Goal: Information Seeking & Learning: Learn about a topic

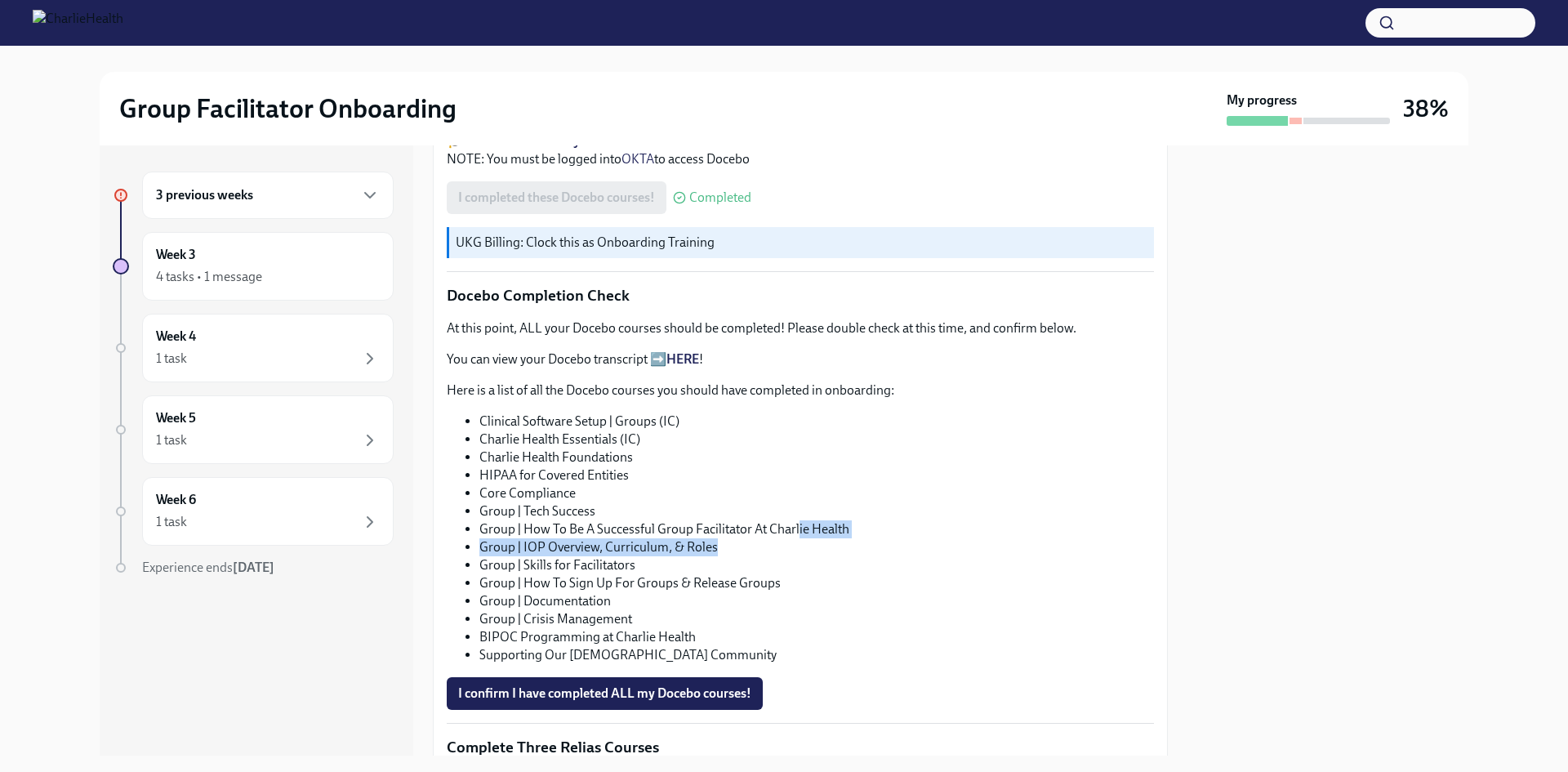
drag, startPoint x: 714, startPoint y: 557, endPoint x: 797, endPoint y: 548, distance: 83.5
click at [797, 548] on ul "Clinical Software Setup | Groups (IC) Charlie Health Essentials (IC) Charlie He…" at bounding box center [800, 539] width 707 height 252
click at [800, 539] on li "Group | How To Be A Successful Group Facilitator At Charlie Health" at bounding box center [816, 529] width 674 height 18
click at [792, 539] on li "Group | How To Be A Successful Group Facilitator At Charlie Health" at bounding box center [816, 529] width 674 height 18
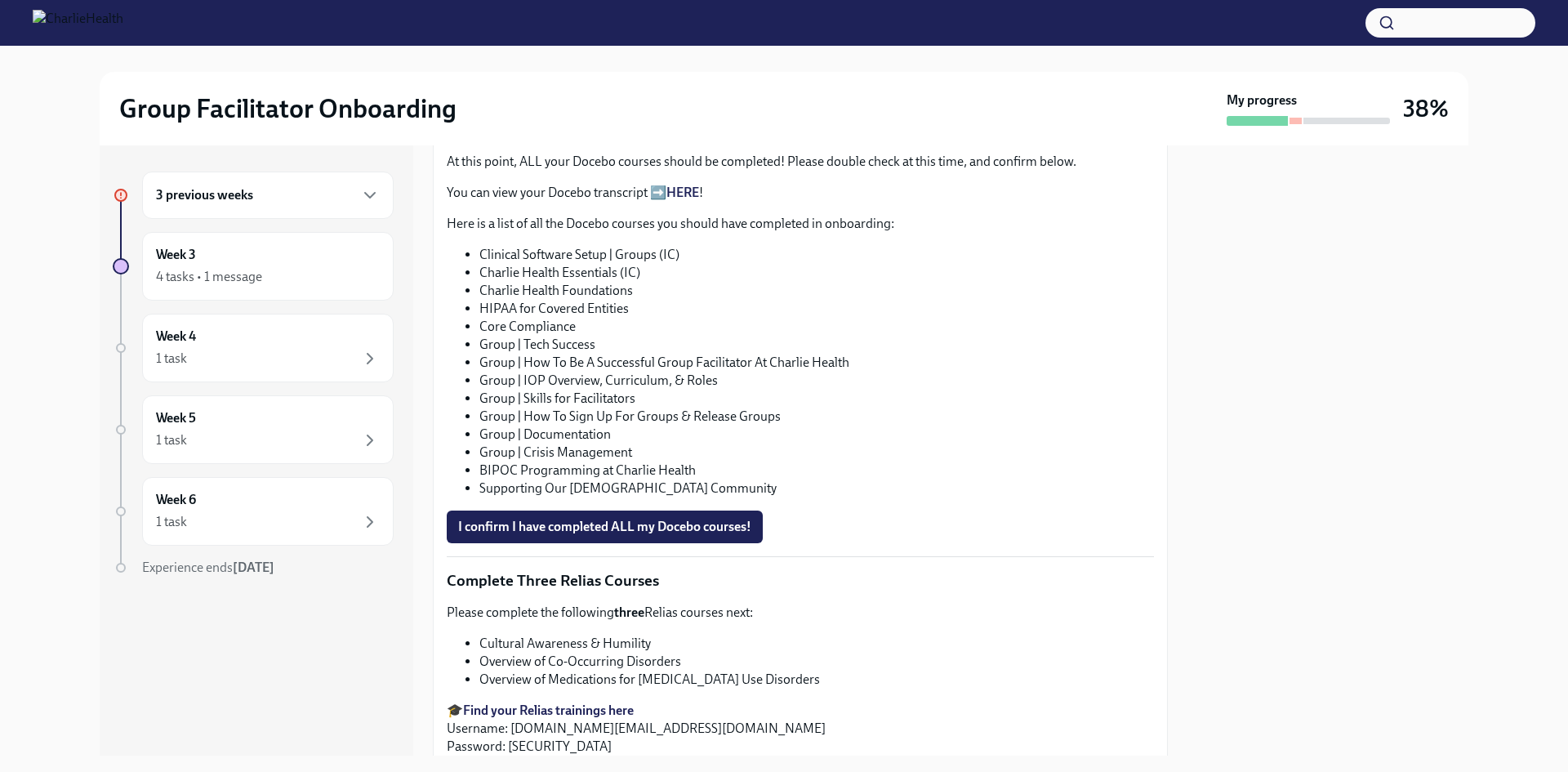
scroll to position [878, 0]
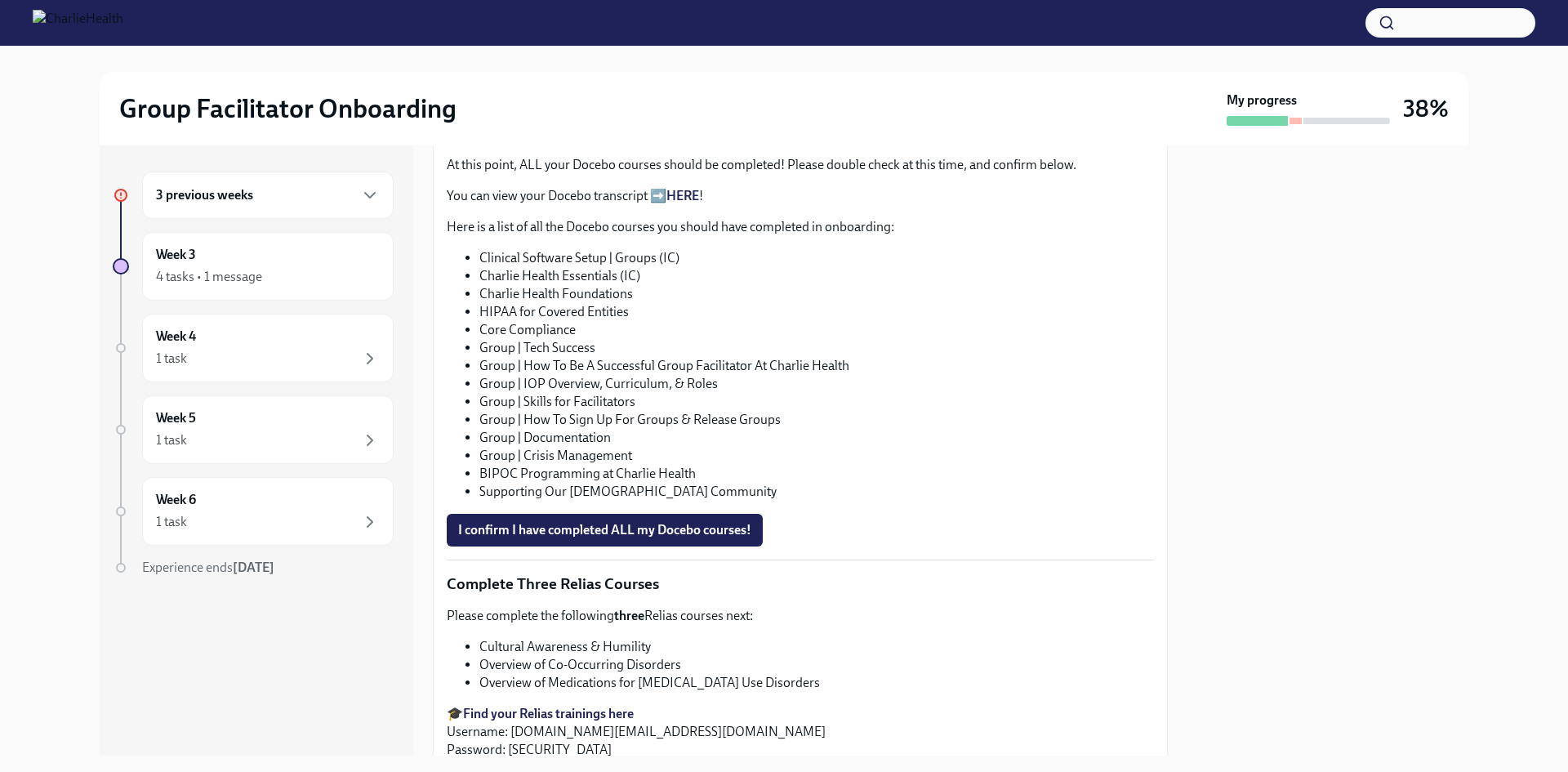
click at [540, 411] on li "Group | Skills for Facilitators" at bounding box center [816, 402] width 674 height 18
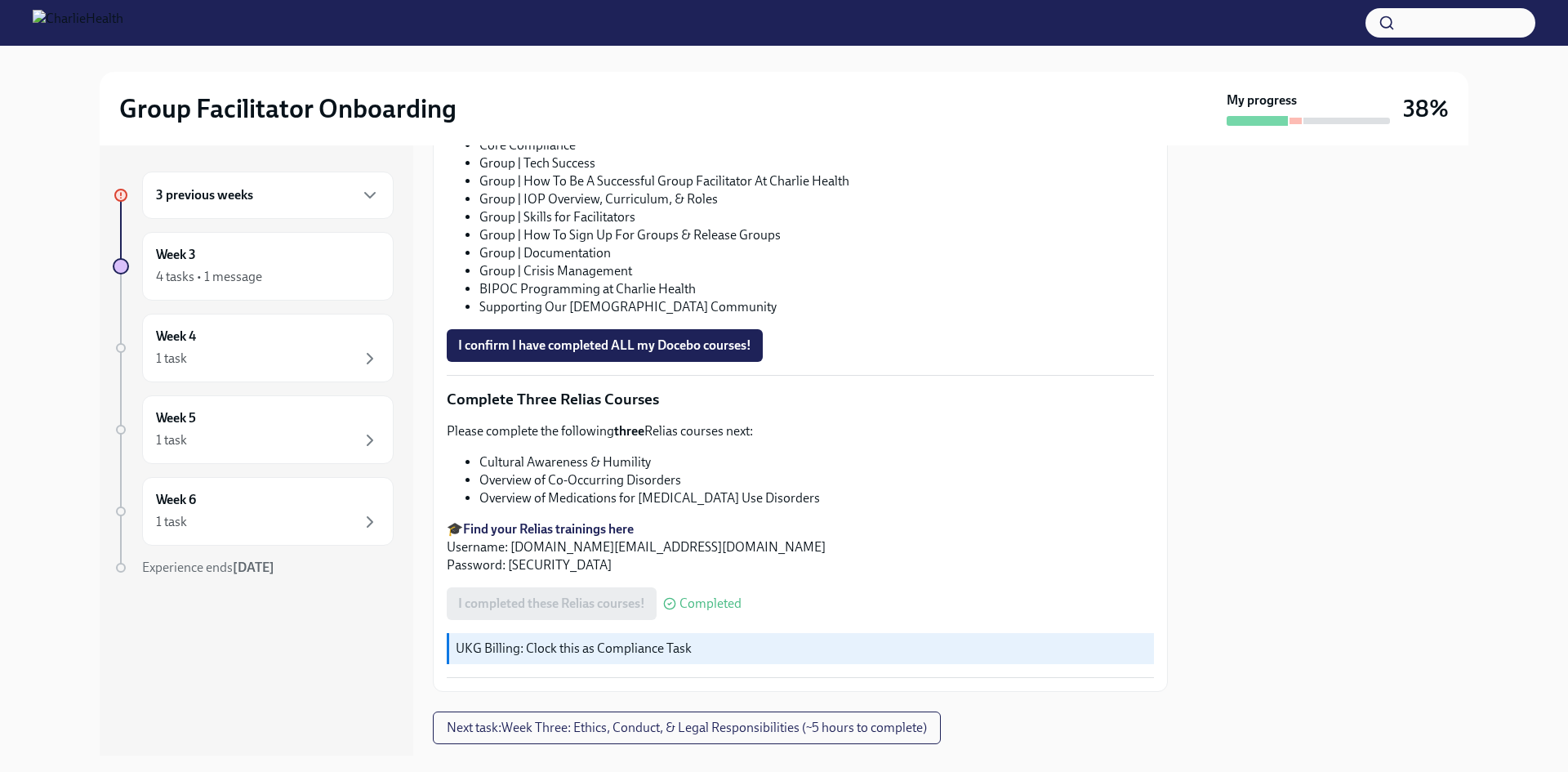
scroll to position [1123, 0]
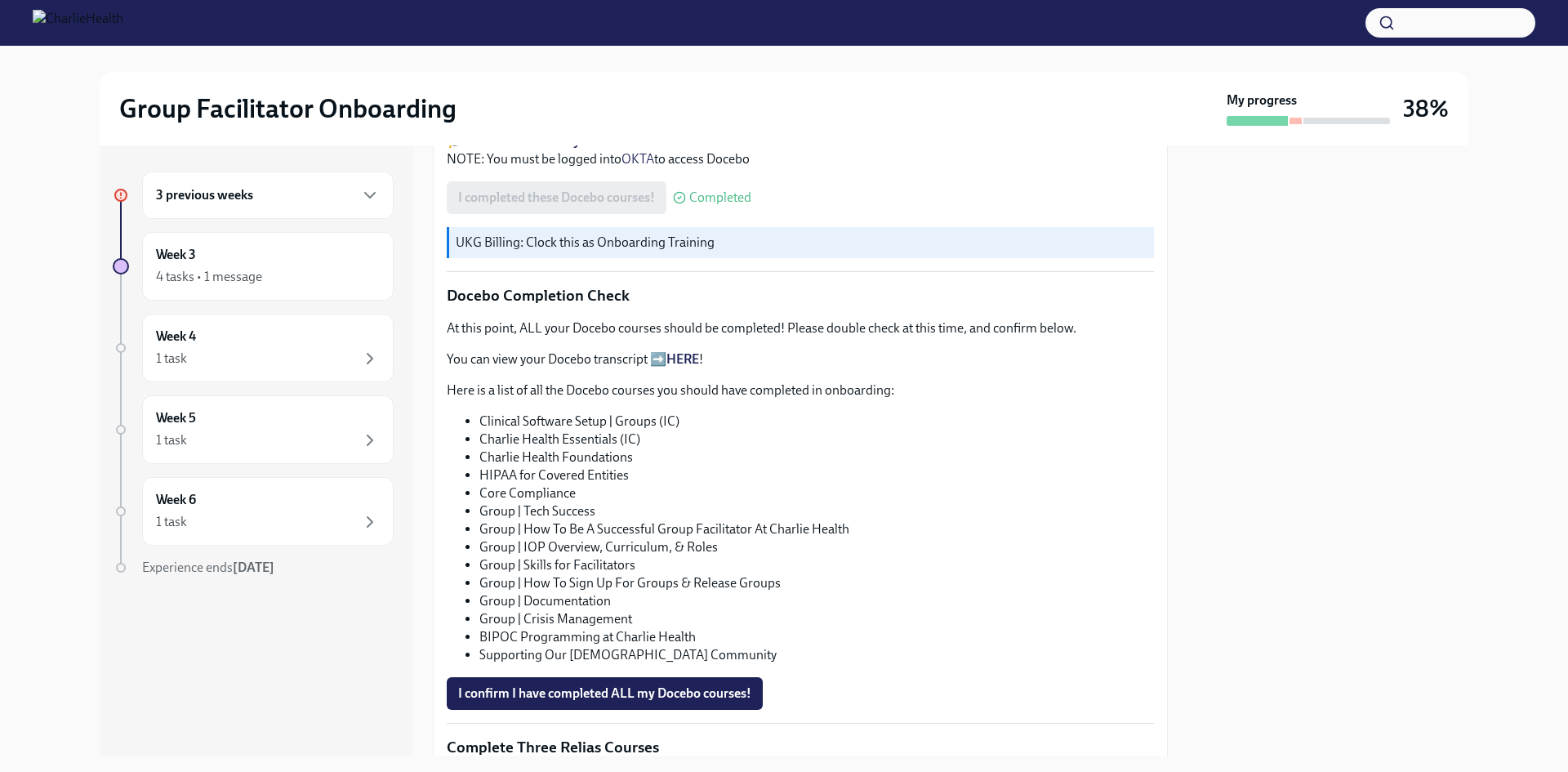
click at [685, 466] on li "Charlie Health Foundations" at bounding box center [816, 457] width 674 height 18
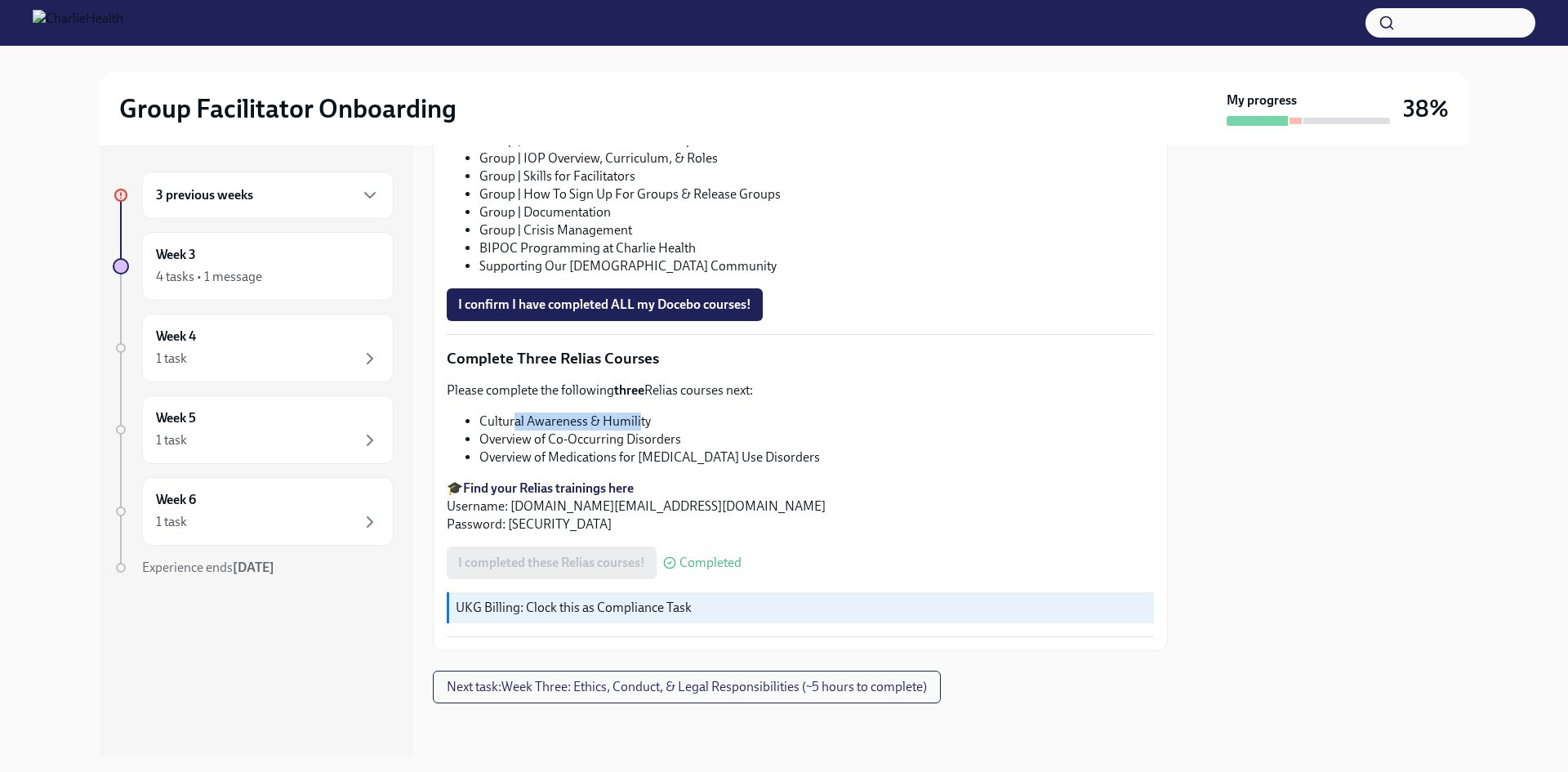
drag, startPoint x: 512, startPoint y: 418, endPoint x: 639, endPoint y: 414, distance: 127.1
click at [639, 414] on li "Cultural Awareness & Humility" at bounding box center [816, 421] width 674 height 18
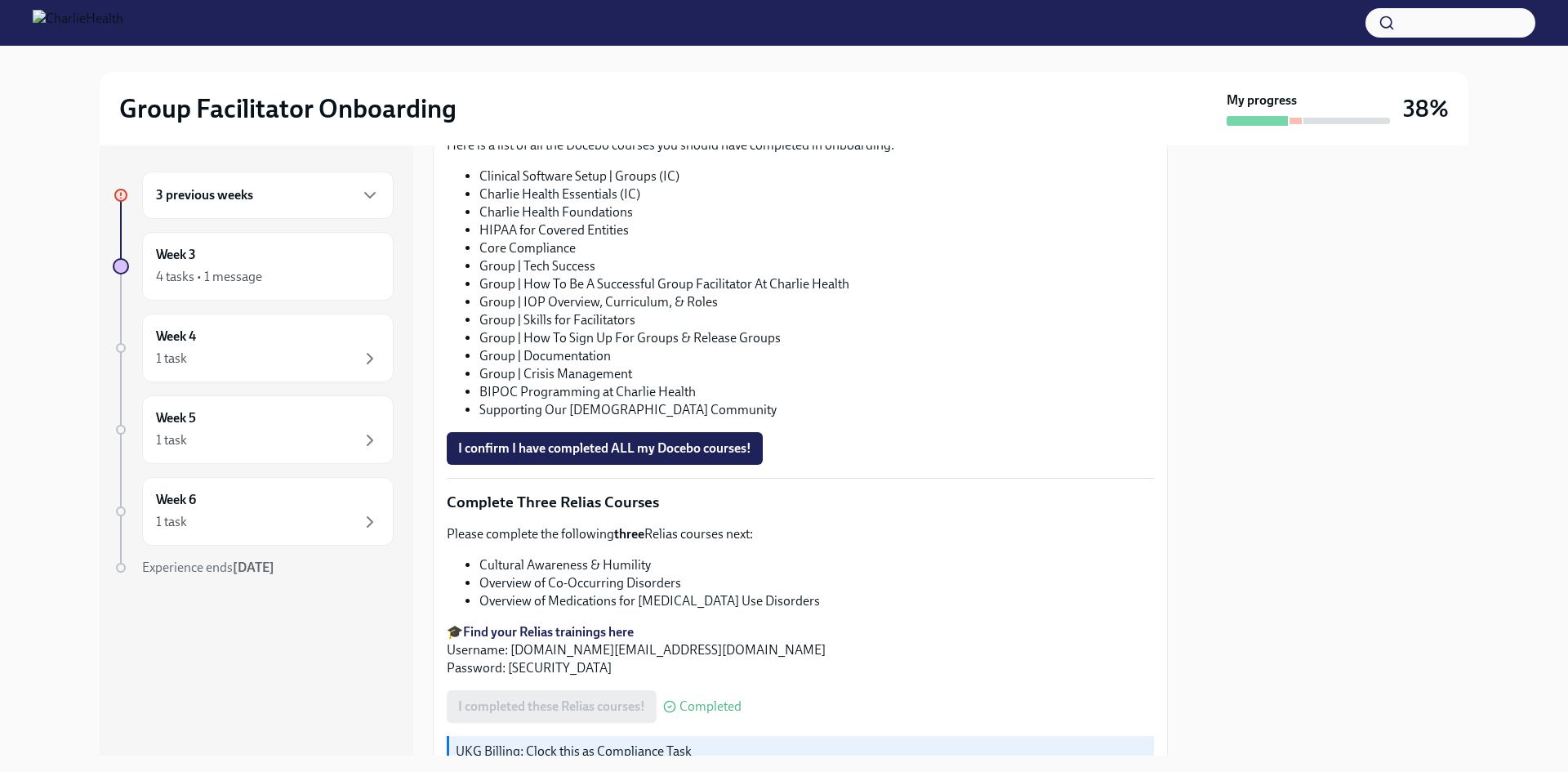
click at [681, 293] on li "Group | How To Be A Successful Group Facilitator At Charlie Health" at bounding box center [816, 284] width 674 height 18
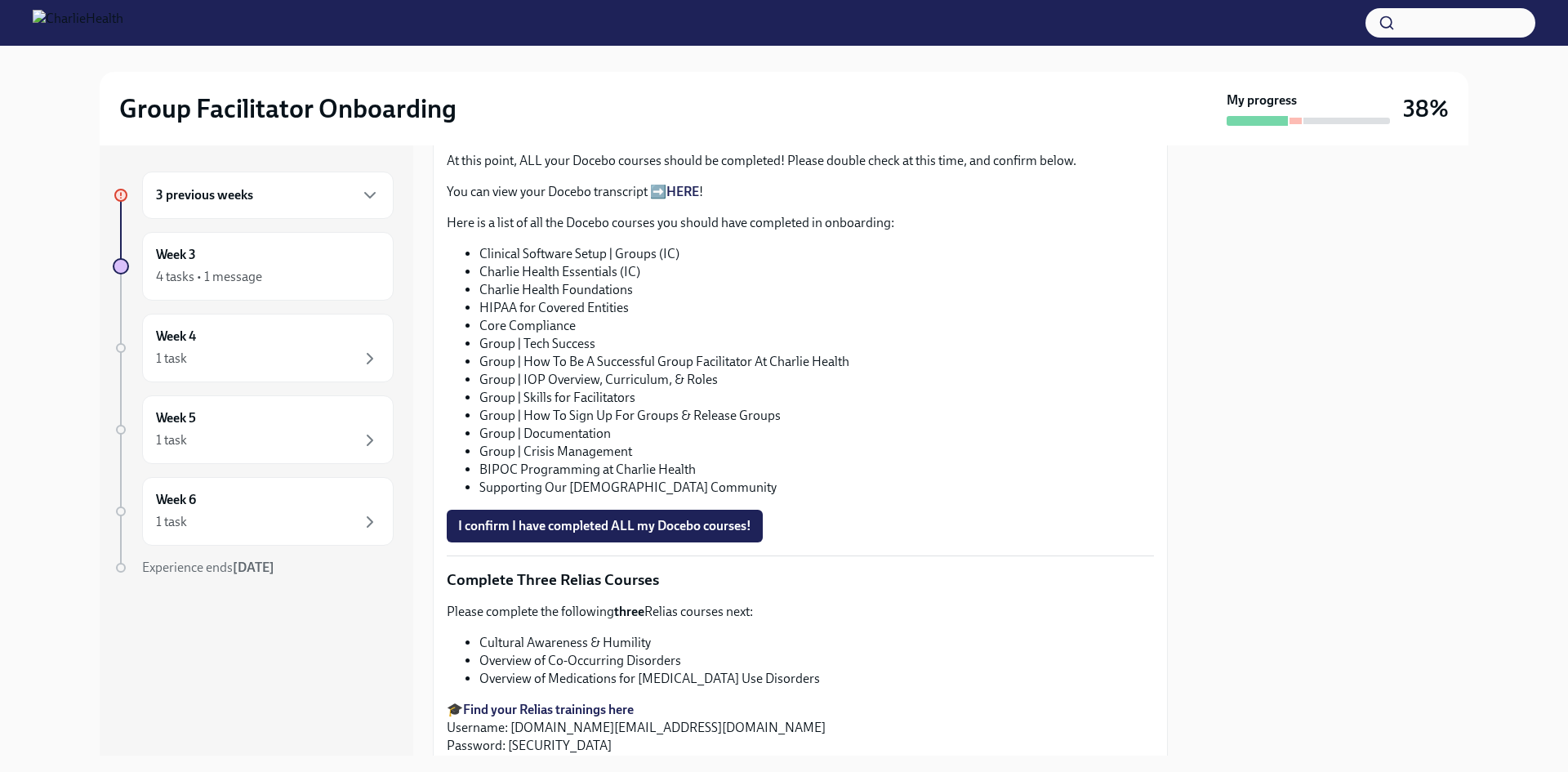
scroll to position [878, 0]
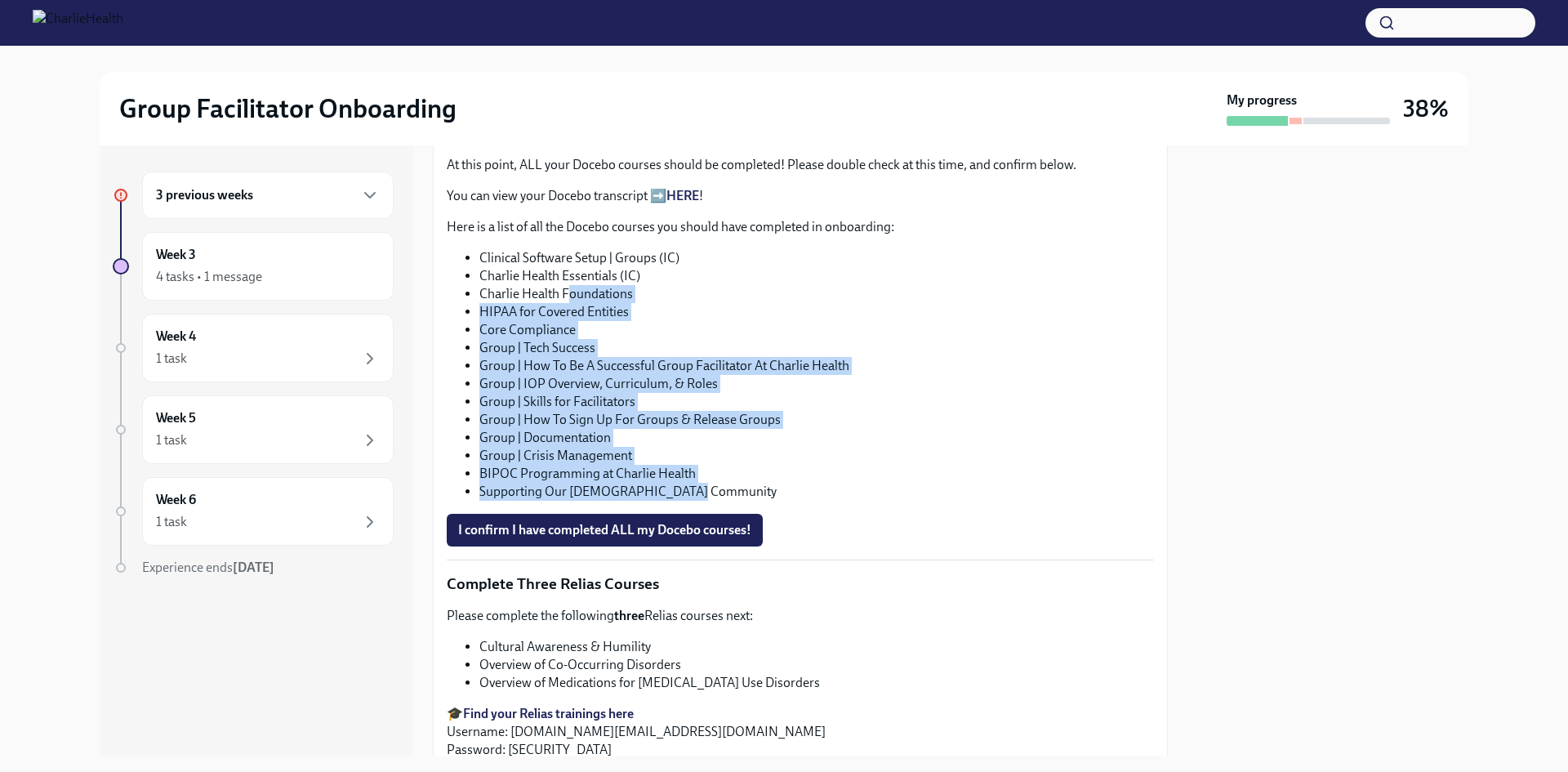
drag, startPoint x: 705, startPoint y: 508, endPoint x: 566, endPoint y: 318, distance: 235.4
click at [566, 318] on ul "Clinical Software Setup | Groups (IC) Charlie Health Essentials (IC) Charlie He…" at bounding box center [800, 375] width 707 height 252
click at [566, 303] on li "Charlie Health Foundations" at bounding box center [816, 293] width 674 height 18
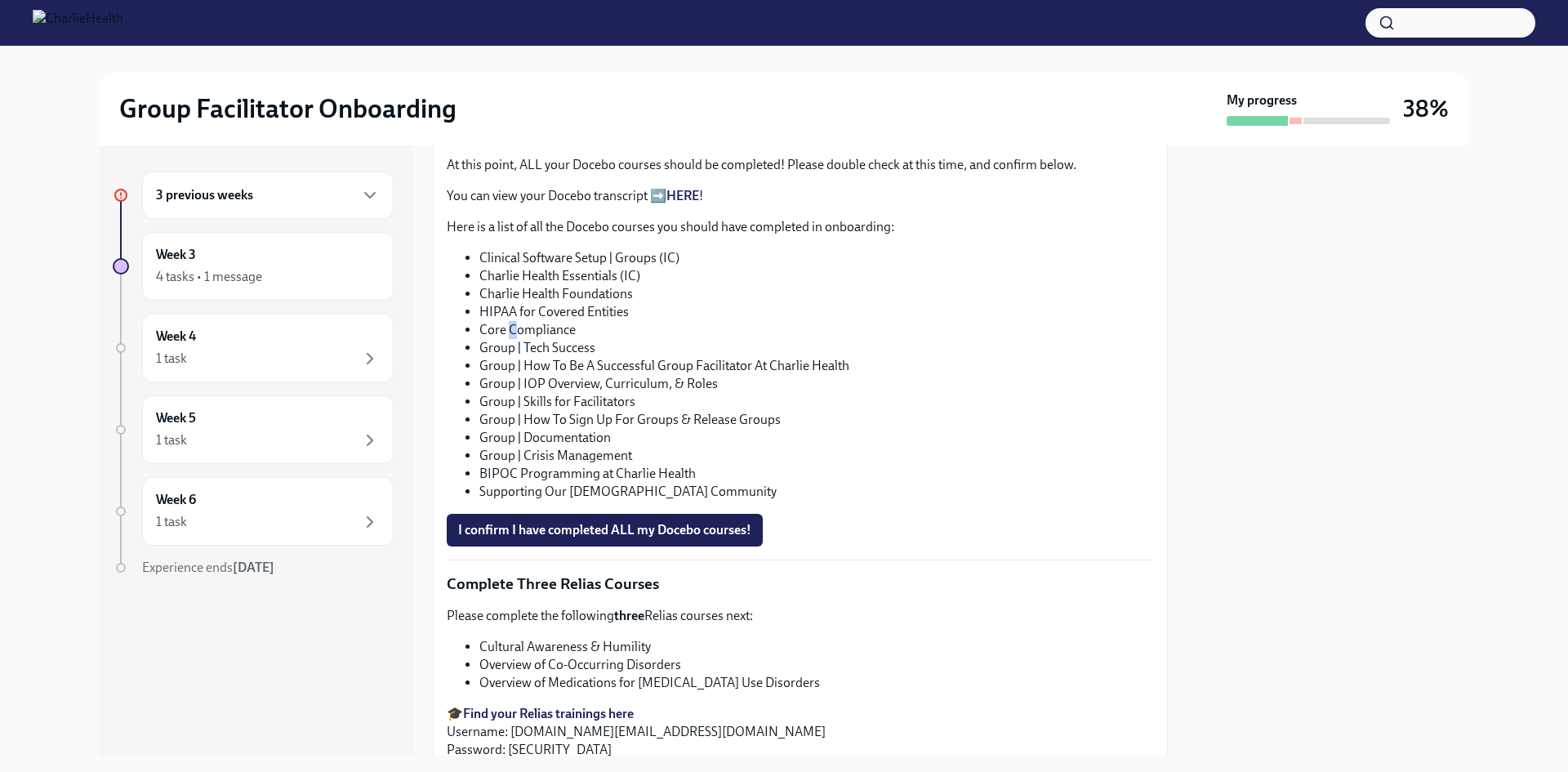
click at [509, 339] on li "Core Compliance" at bounding box center [816, 329] width 674 height 18
drag, startPoint x: 572, startPoint y: 310, endPoint x: 626, endPoint y: 310, distance: 54.0
click at [626, 303] on li "Charlie Health Foundations" at bounding box center [816, 293] width 674 height 18
click at [793, 236] on p "Here is a list of all the Docebo courses you should have completed in onboardin…" at bounding box center [800, 227] width 707 height 18
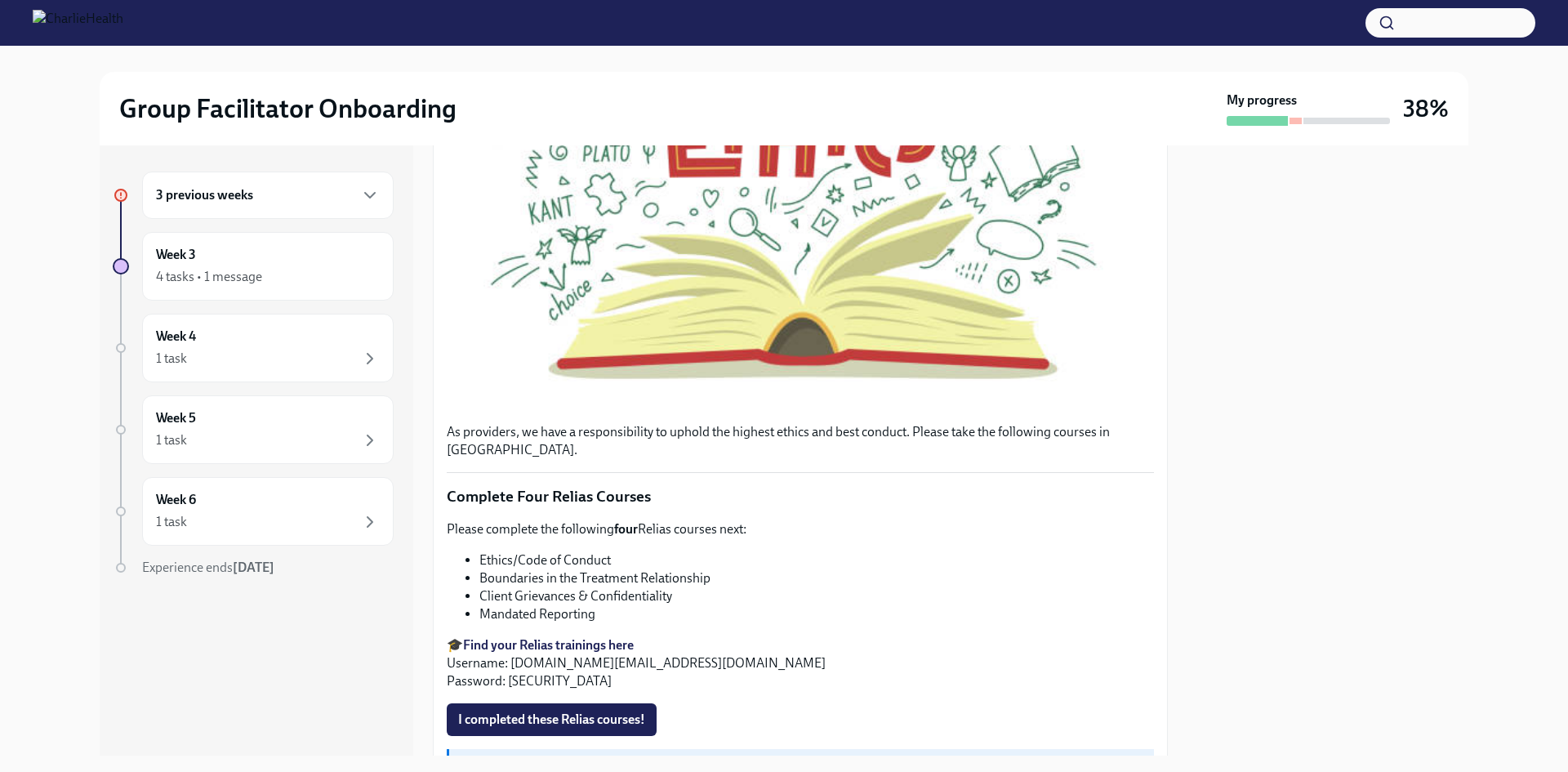
scroll to position [735, 0]
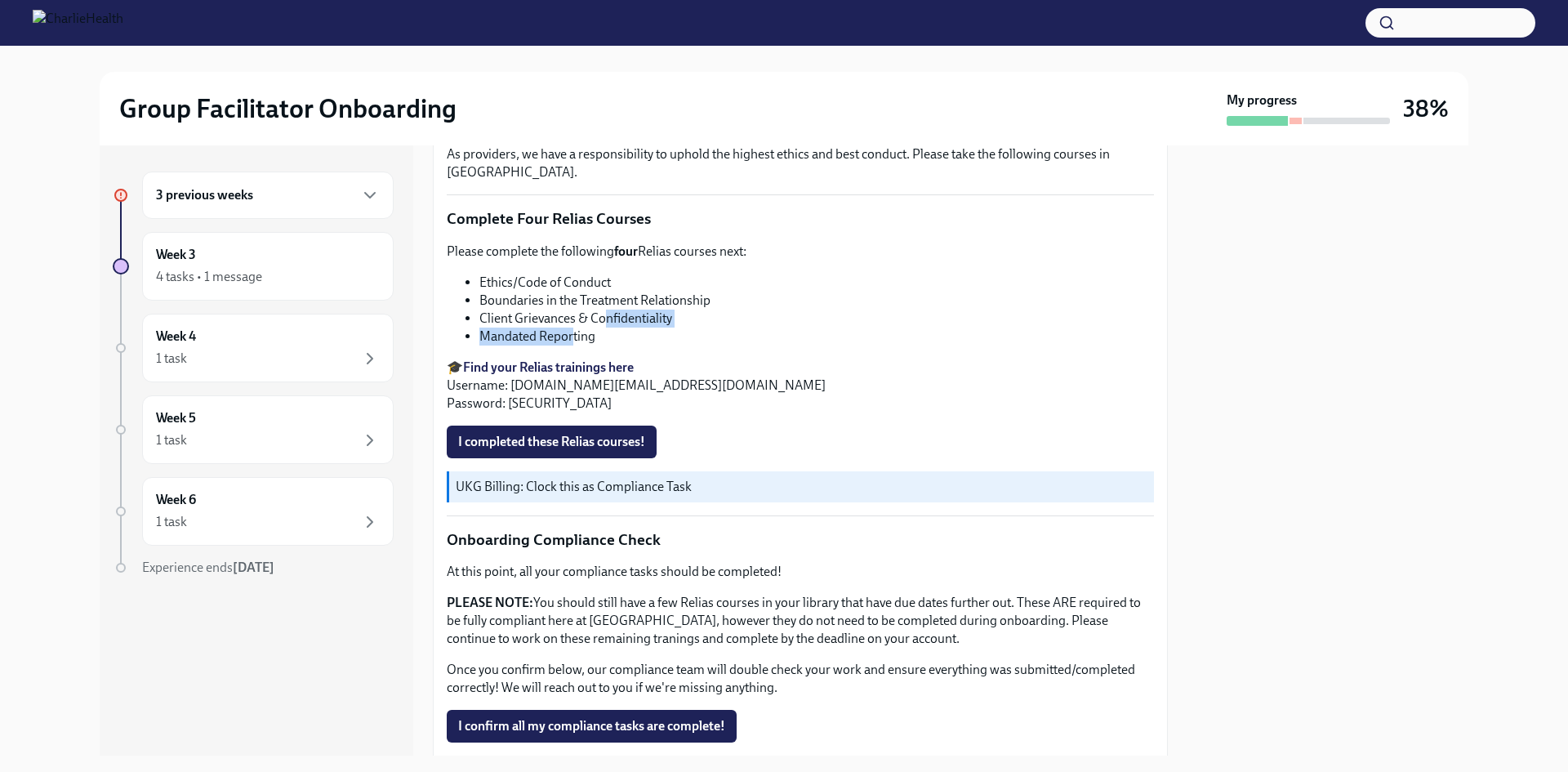
drag, startPoint x: 584, startPoint y: 322, endPoint x: 573, endPoint y: 323, distance: 11.0
click at [573, 323] on ul "Ethics/Code of Conduct Boundaries in the Treatment Relationship Client Grievanc…" at bounding box center [800, 309] width 707 height 72
click at [624, 327] on li "Mandated Reporting" at bounding box center [816, 336] width 674 height 18
drag, startPoint x: 614, startPoint y: 328, endPoint x: 519, endPoint y: 318, distance: 95.5
click at [519, 327] on li "Mandated Reporting" at bounding box center [816, 336] width 674 height 18
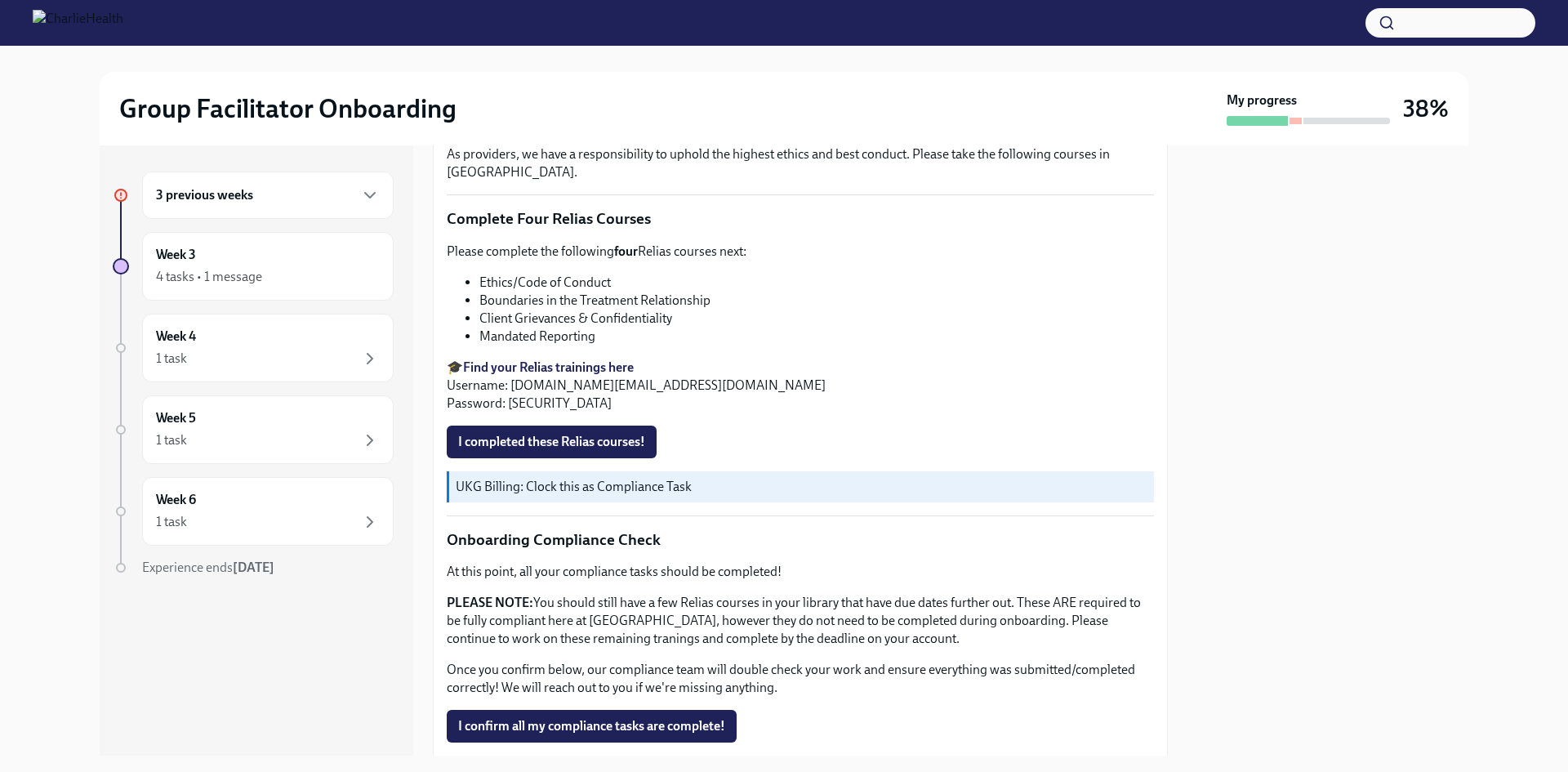
click at [565, 292] on li "Boundaries in the Treatment Relationship" at bounding box center [816, 300] width 674 height 18
drag, startPoint x: 628, startPoint y: 322, endPoint x: 517, endPoint y: 282, distance: 118.0
click at [517, 282] on ul "Ethics/Code of Conduct Boundaries in the Treatment Relationship Client Grievanc…" at bounding box center [800, 309] width 707 height 72
click at [565, 292] on li "Boundaries in the Treatment Relationship" at bounding box center [816, 300] width 674 height 18
drag, startPoint x: 603, startPoint y: 333, endPoint x: 868, endPoint y: 338, distance: 265.0
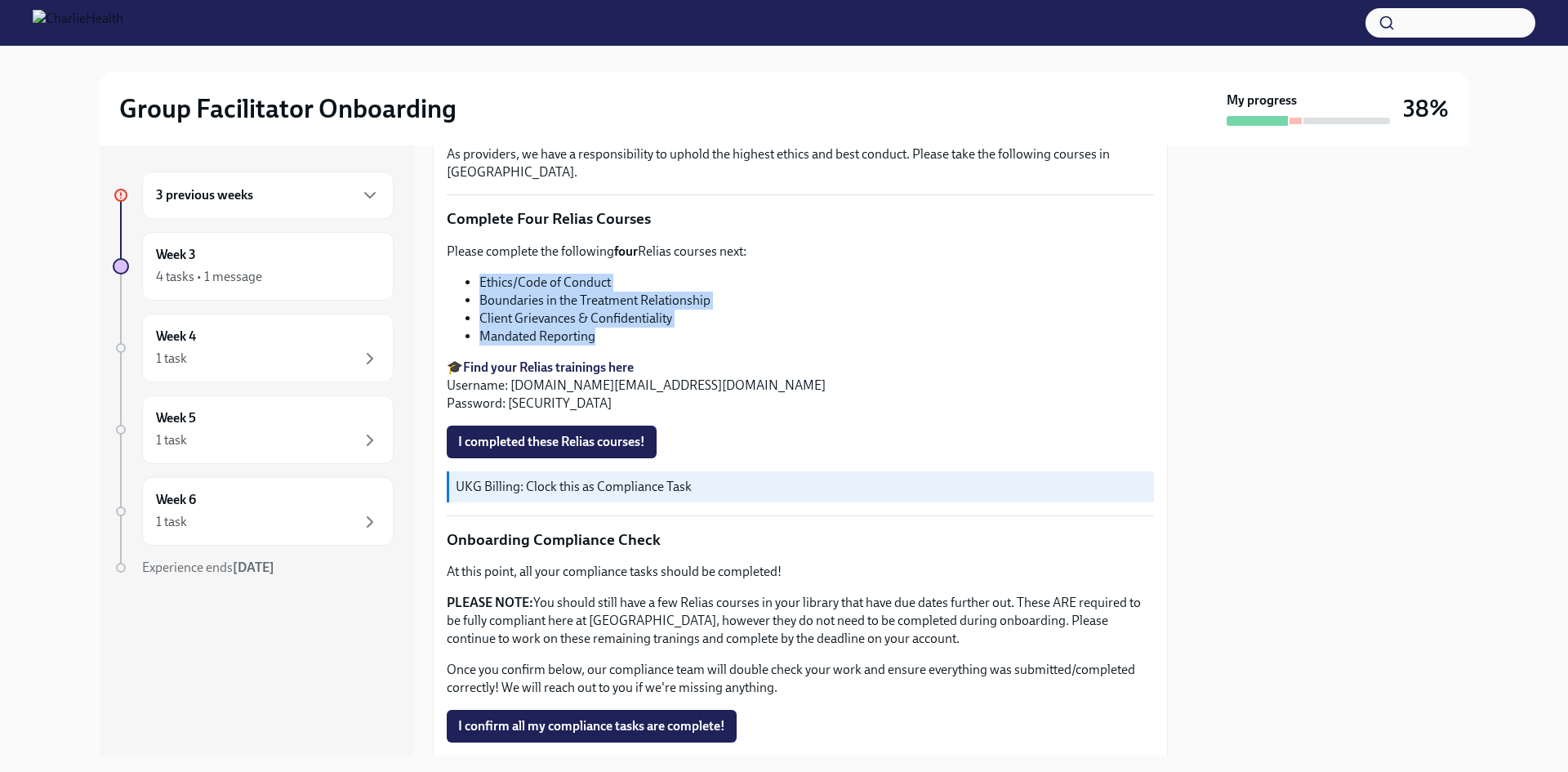
click at [478, 273] on ul "Ethics/Code of Conduct Boundaries in the Treatment Relationship Client Grievanc…" at bounding box center [800, 309] width 707 height 72
click at [754, 310] on li "Client Grievances & Confidentiality" at bounding box center [816, 319] width 674 height 18
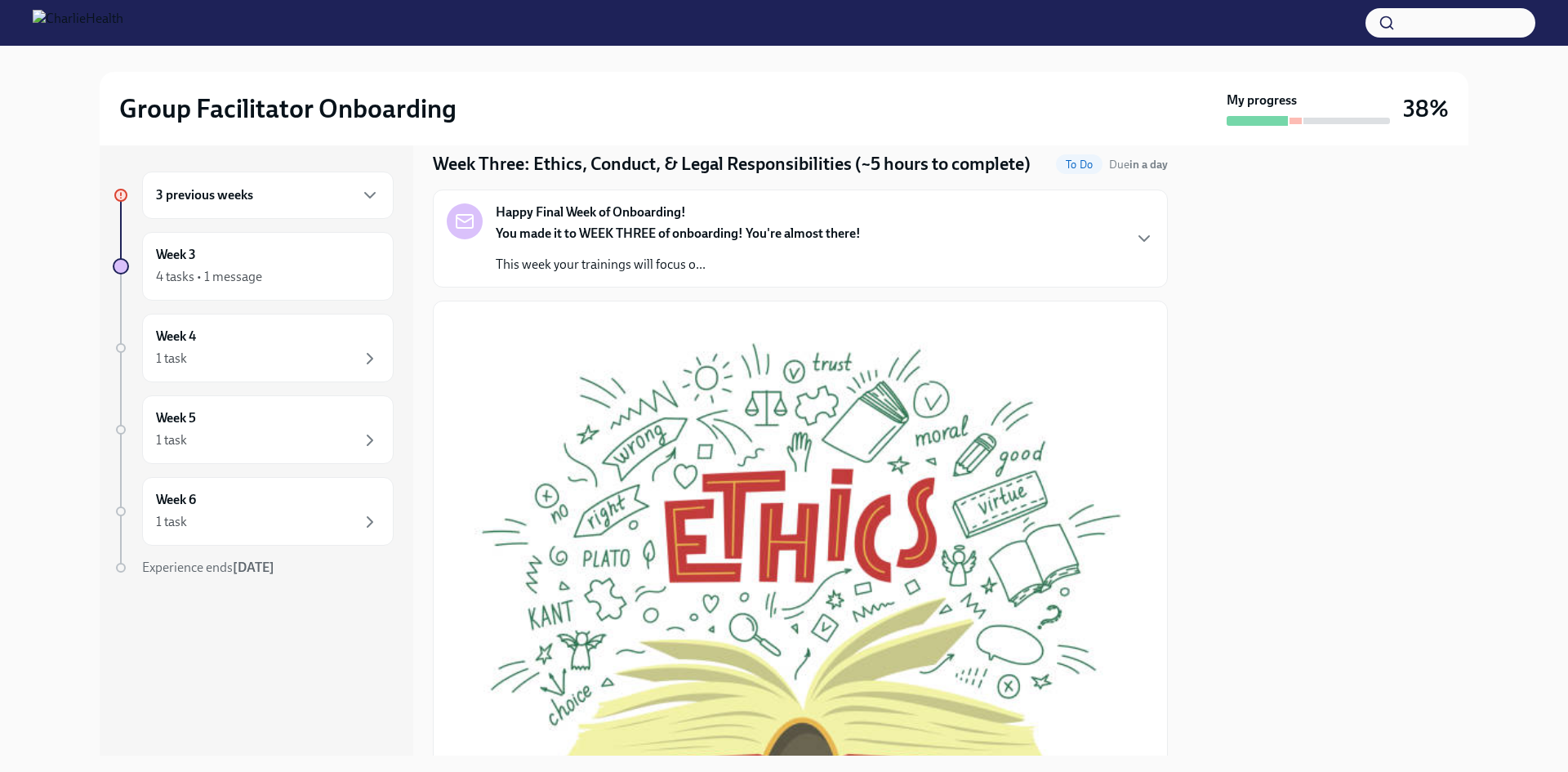
scroll to position [0, 0]
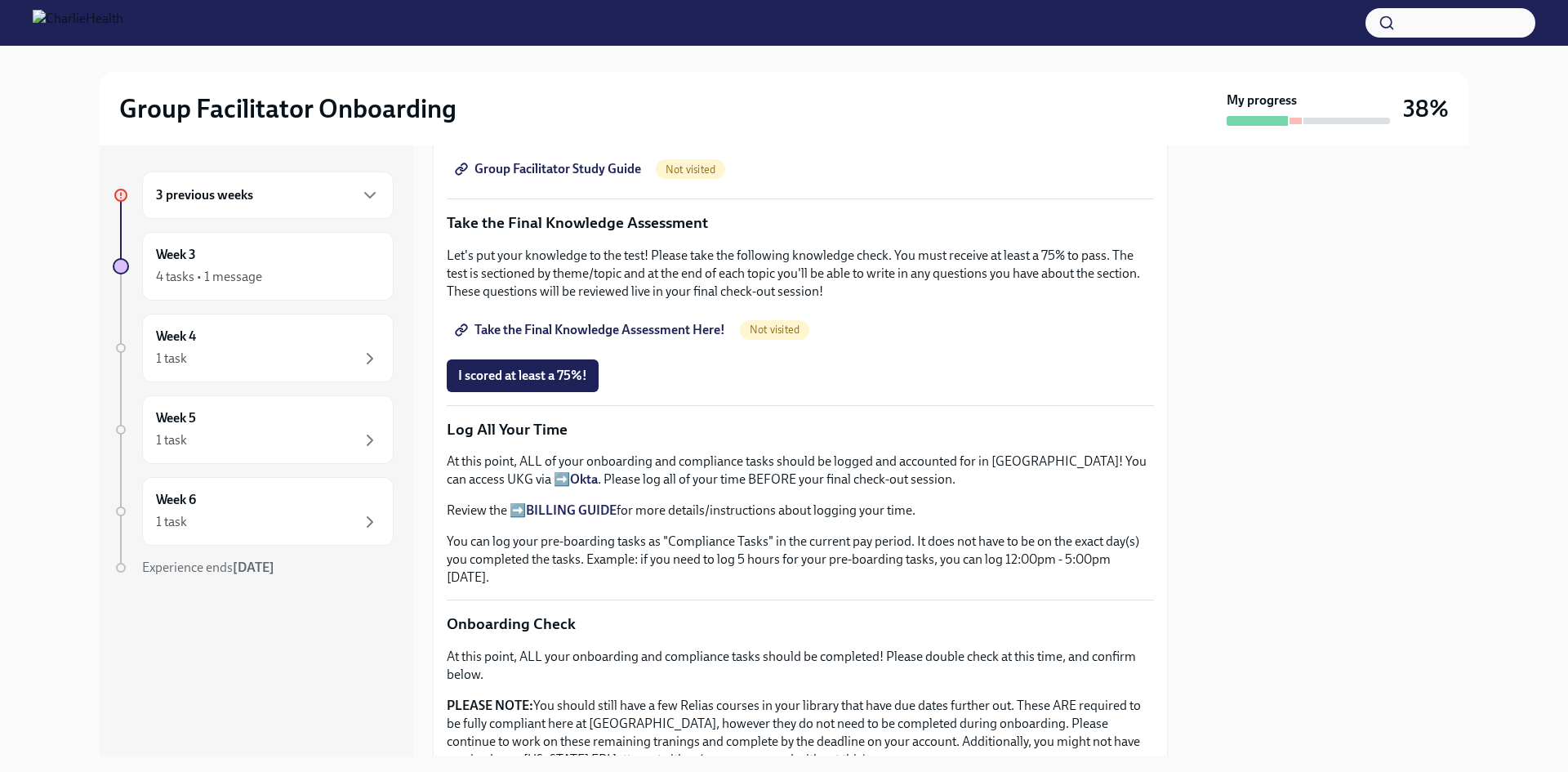
scroll to position [810, 0]
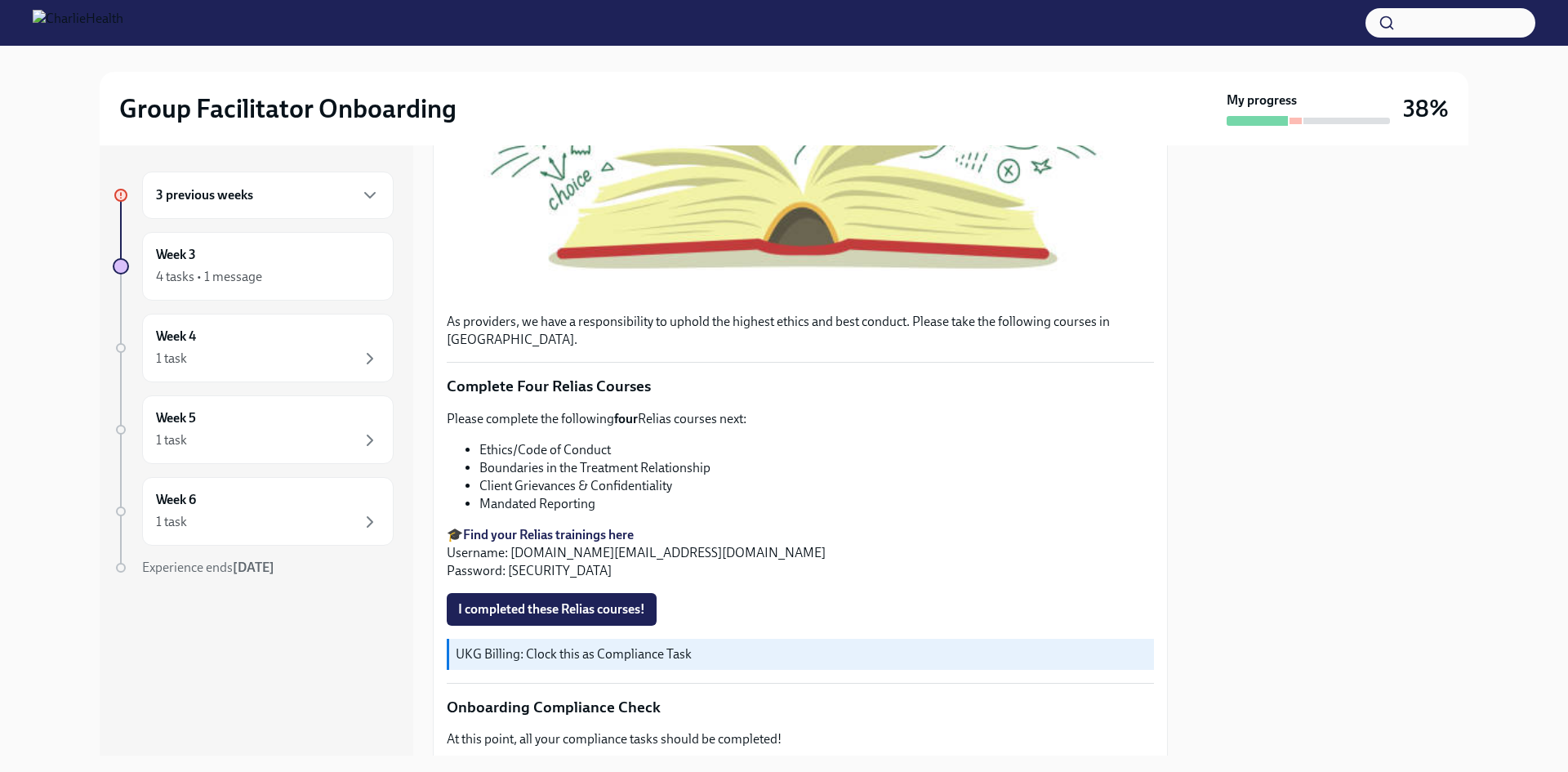
scroll to position [571, 0]
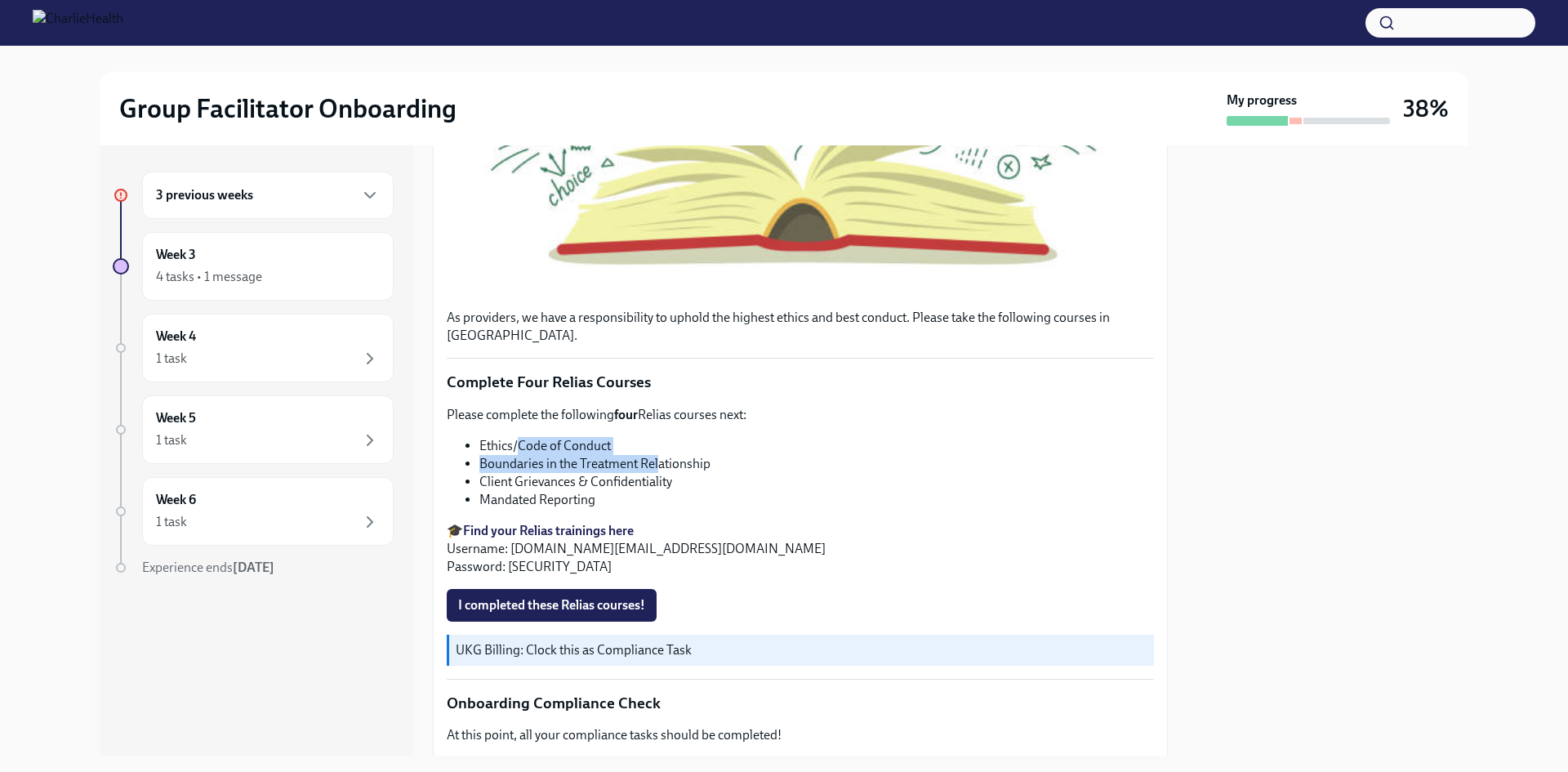
drag, startPoint x: 518, startPoint y: 442, endPoint x: 658, endPoint y: 448, distance: 140.1
click at [658, 448] on ul "Ethics/Code of Conduct Boundaries in the Treatment Relationship Client Grievanc…" at bounding box center [800, 473] width 707 height 72
click at [658, 455] on li "Boundaries in the Treatment Relationship" at bounding box center [816, 464] width 674 height 18
drag, startPoint x: 531, startPoint y: 450, endPoint x: 672, endPoint y: 449, distance: 141.0
click at [672, 455] on li "Boundaries in the Treatment Relationship" at bounding box center [816, 464] width 674 height 18
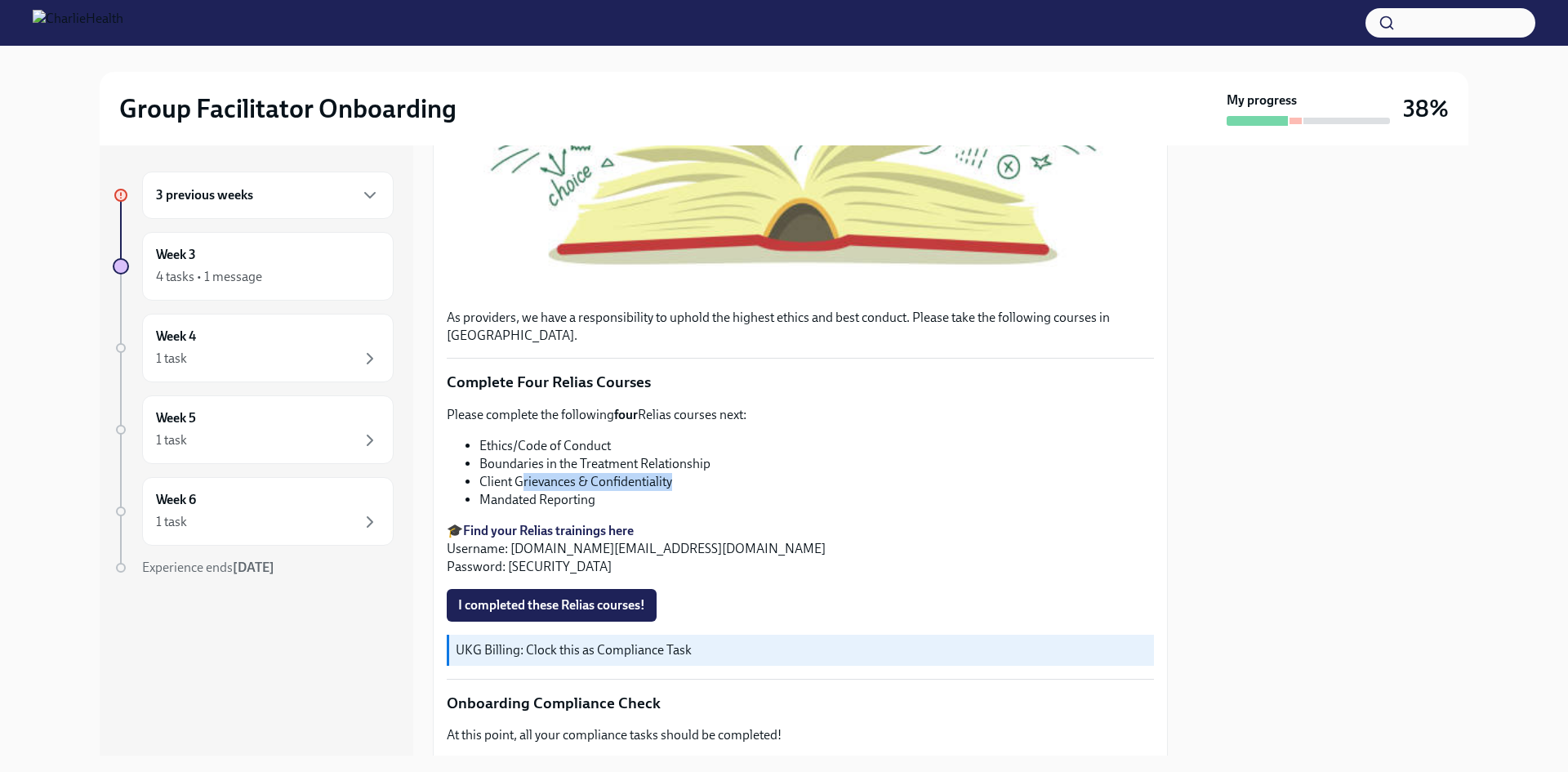
drag, startPoint x: 523, startPoint y: 472, endPoint x: 684, endPoint y: 473, distance: 161.0
click at [684, 473] on li "Client Grievances & Confidentiality" at bounding box center [816, 481] width 674 height 18
drag, startPoint x: 496, startPoint y: 489, endPoint x: 600, endPoint y: 493, distance: 104.1
click at [600, 493] on li "Mandated Reporting" at bounding box center [816, 500] width 674 height 18
click at [554, 597] on span "I completed these Relias courses!" at bounding box center [551, 604] width 187 height 16
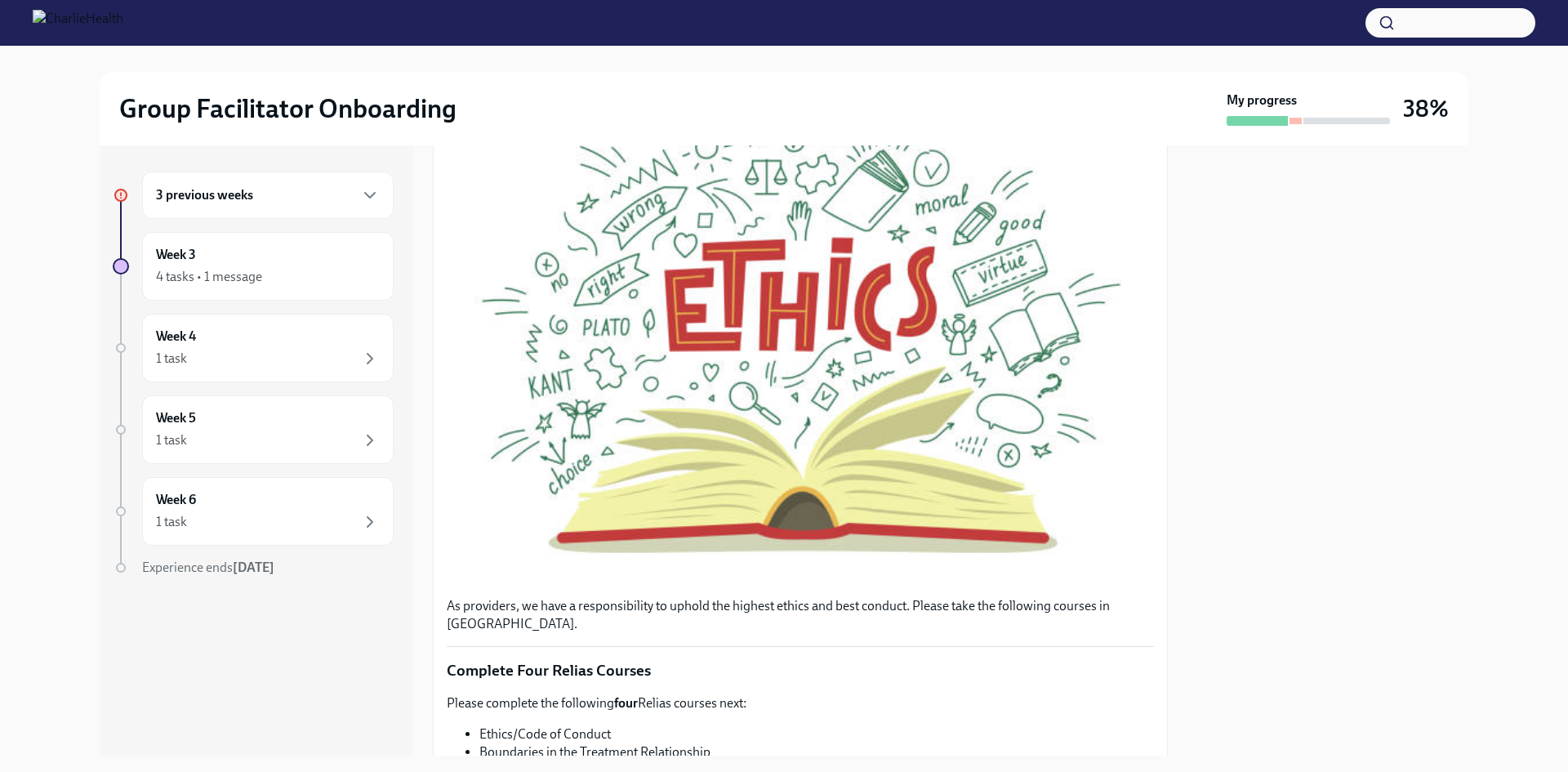
scroll to position [273, 0]
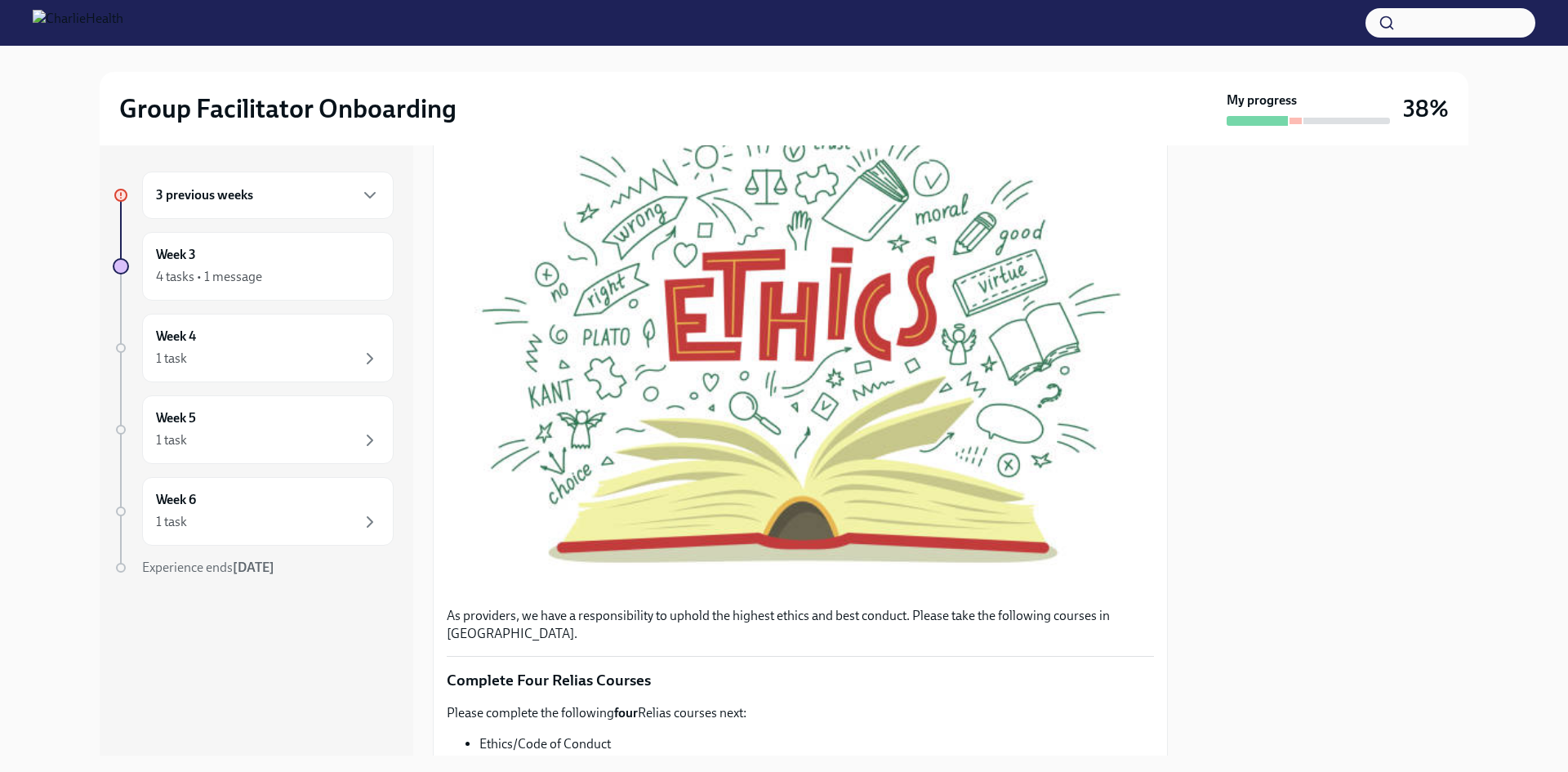
click at [1288, 526] on div at bounding box center [1328, 450] width 281 height 610
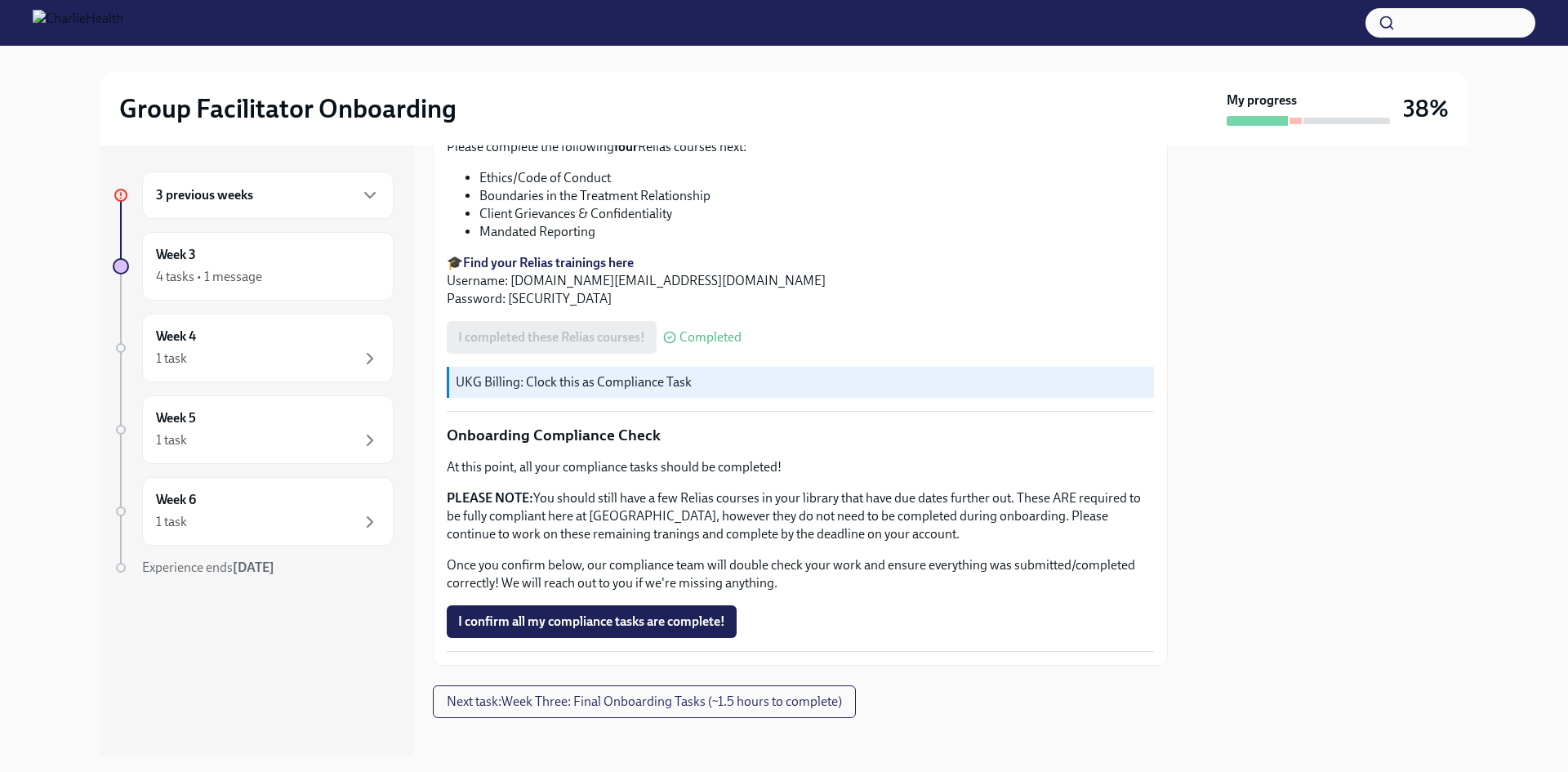
scroll to position [846, 0]
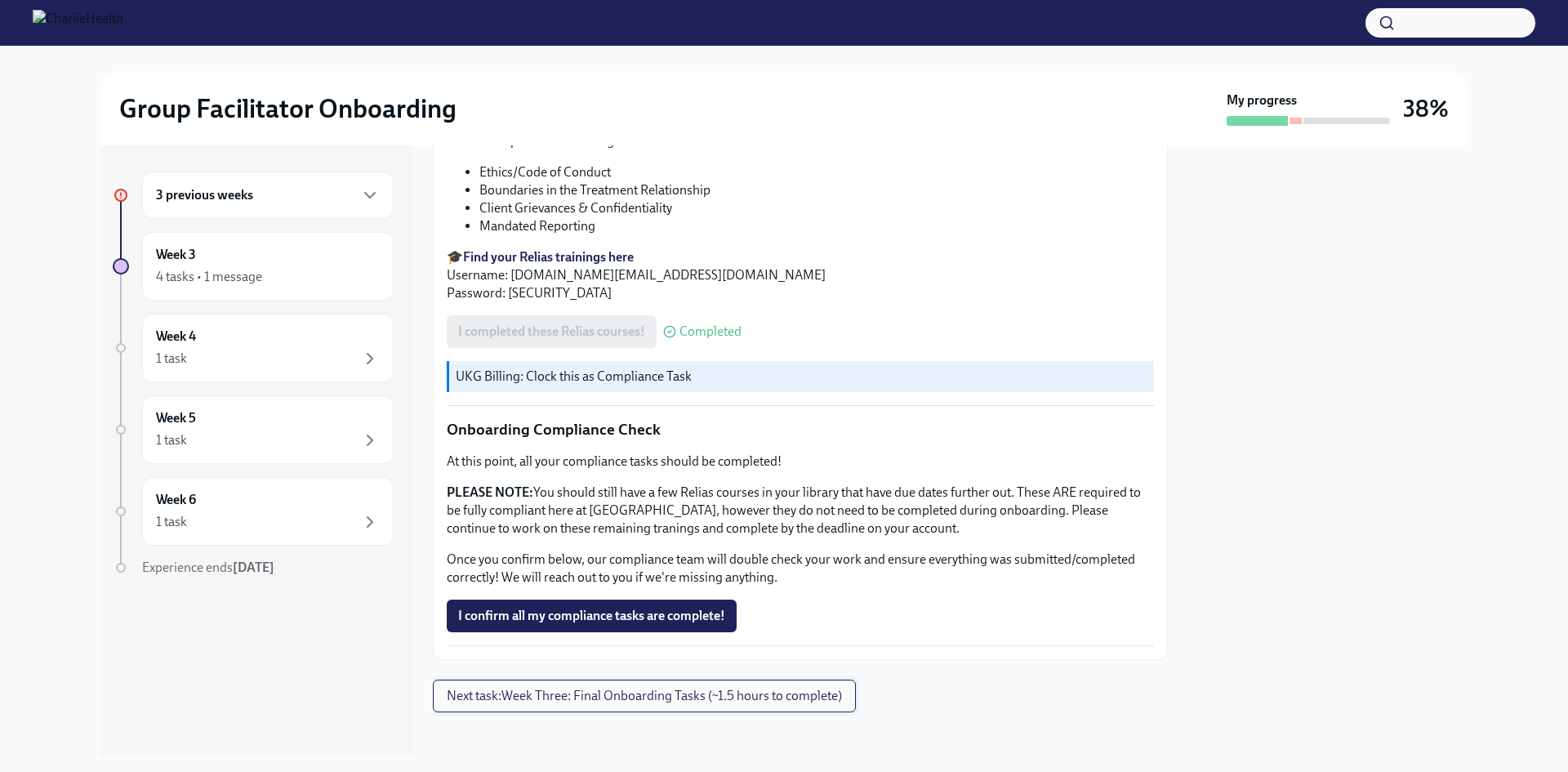
click at [776, 688] on span "Next task : Week Three: Final Onboarding Tasks (~1.5 hours to complete)" at bounding box center [644, 695] width 395 height 16
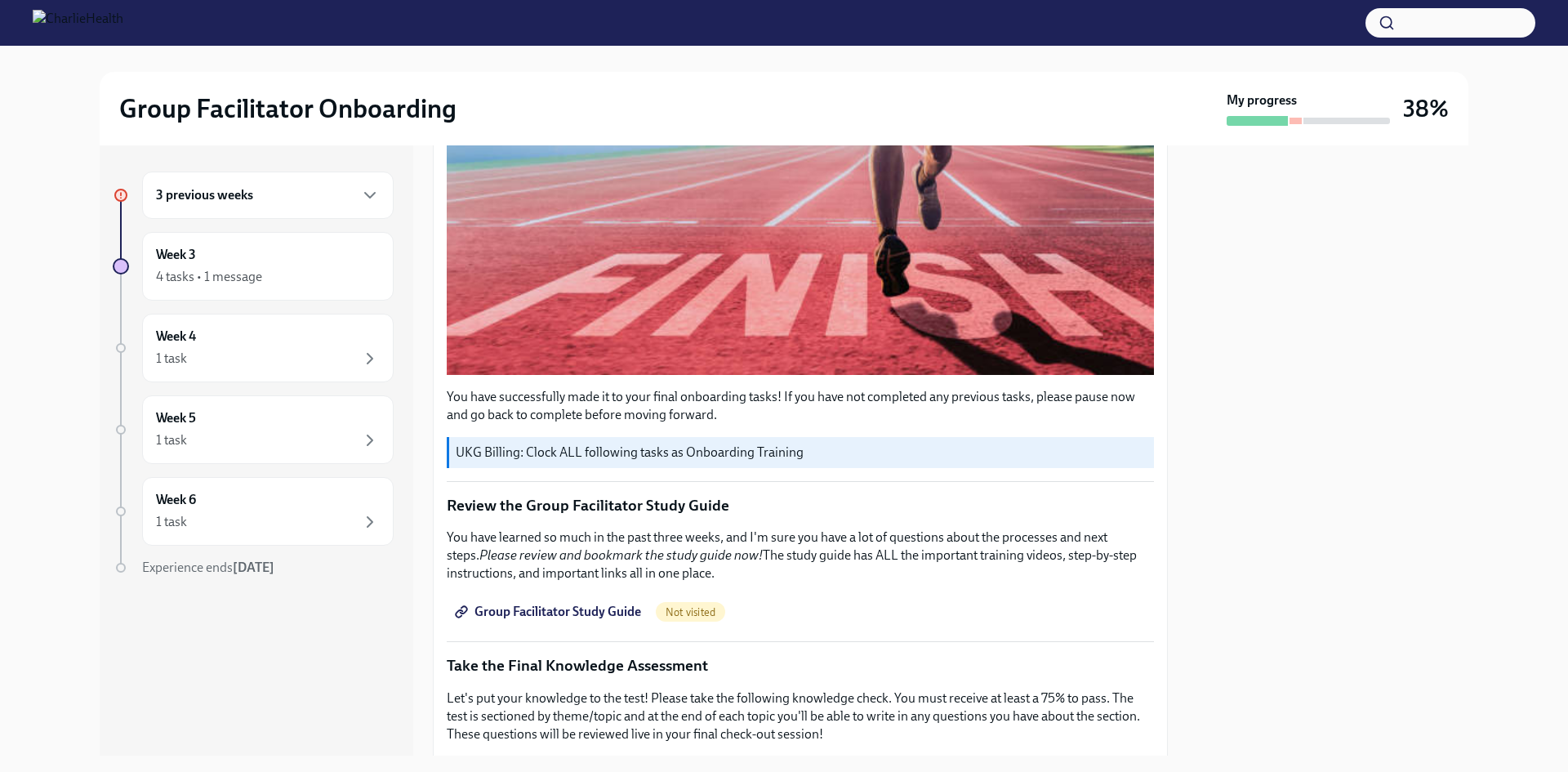
scroll to position [735, 0]
